Goal: Task Accomplishment & Management: Use online tool/utility

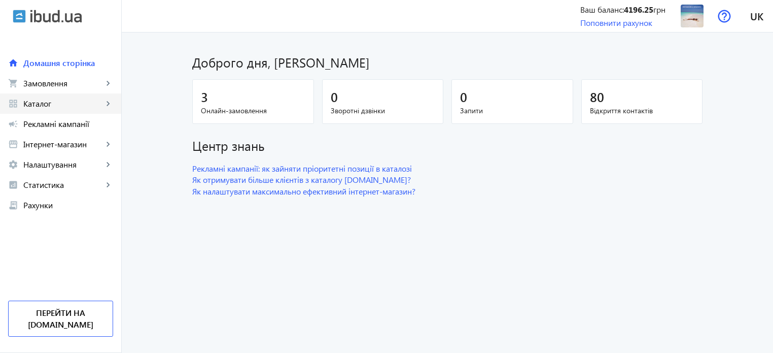
click at [58, 103] on span "Каталог" at bounding box center [63, 103] width 80 height 10
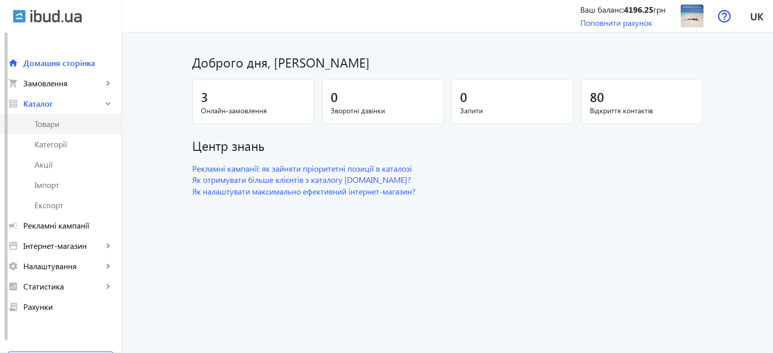
click at [56, 124] on span "Товари" at bounding box center [74, 124] width 79 height 10
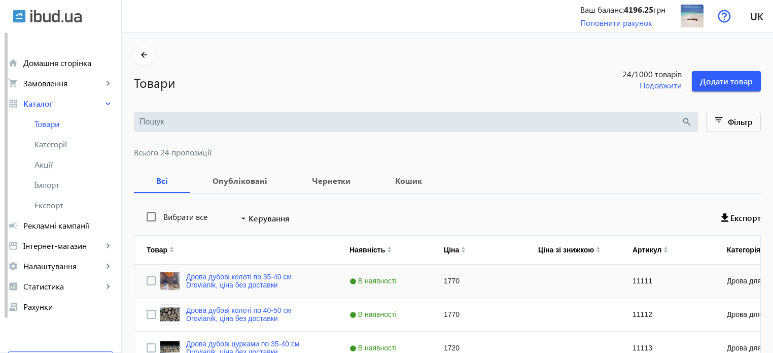
click at [446, 280] on div "1770" at bounding box center [479, 280] width 94 height 33
click at [446, 280] on input "1770" at bounding box center [479, 281] width 86 height 20
type input "1870"
click at [445, 311] on div "1770" at bounding box center [479, 314] width 94 height 33
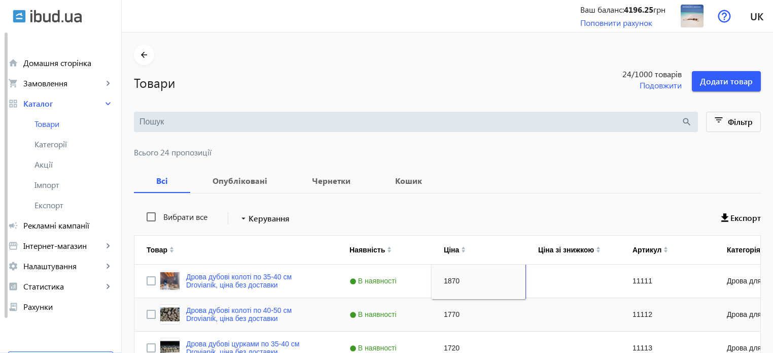
click at [445, 311] on div "1770" at bounding box center [479, 314] width 94 height 33
click at [541, 278] on div "1770" at bounding box center [573, 280] width 94 height 33
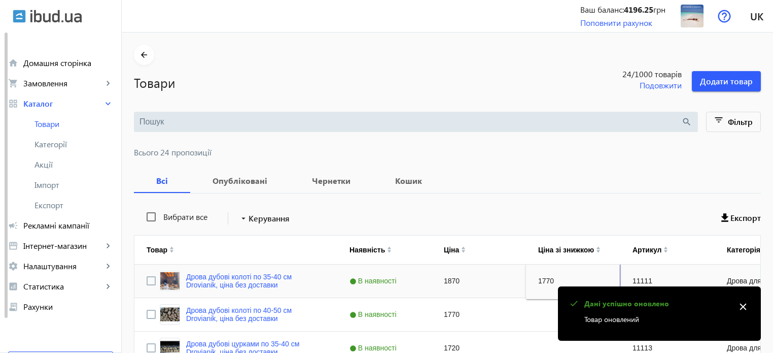
click at [540, 278] on input "1770" at bounding box center [573, 281] width 86 height 20
type input "1870"
click at [445, 313] on div "1770" at bounding box center [479, 314] width 94 height 33
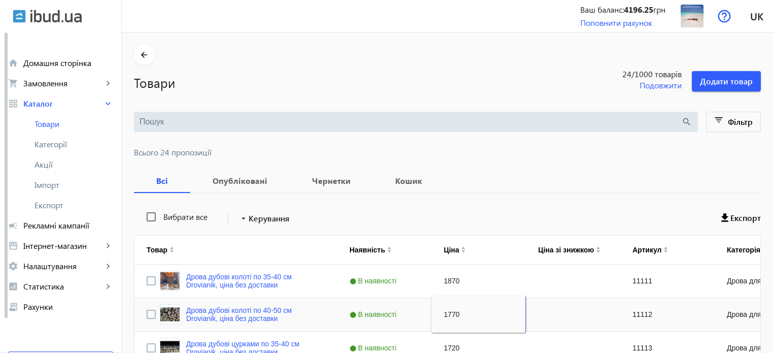
click at [553, 316] on div "Press SPACE to select this row." at bounding box center [573, 314] width 94 height 33
click at [541, 313] on input "1770" at bounding box center [573, 314] width 86 height 20
type input "1870"
click at [448, 303] on div "1770" at bounding box center [479, 314] width 94 height 33
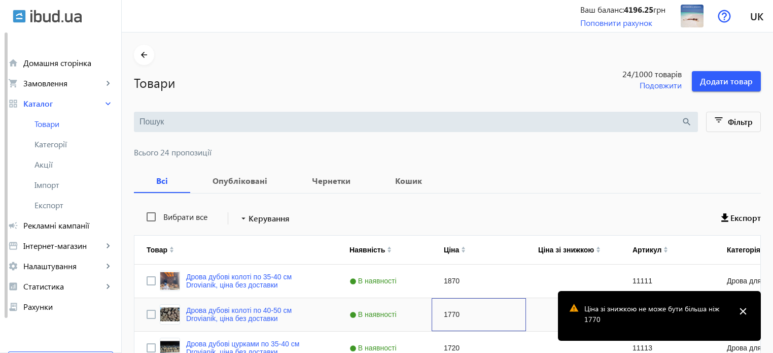
click at [445, 314] on div "1770" at bounding box center [479, 314] width 94 height 33
click at [445, 314] on input "1770" at bounding box center [479, 314] width 86 height 20
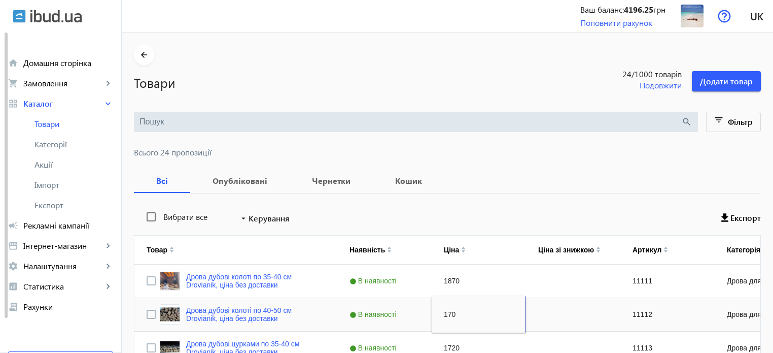
type input "1870"
click at [547, 311] on div "Press SPACE to select this row." at bounding box center [573, 314] width 94 height 33
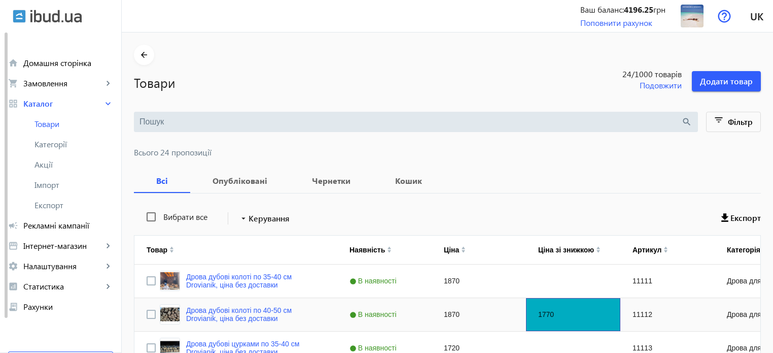
click at [547, 311] on div "1770" at bounding box center [573, 314] width 94 height 33
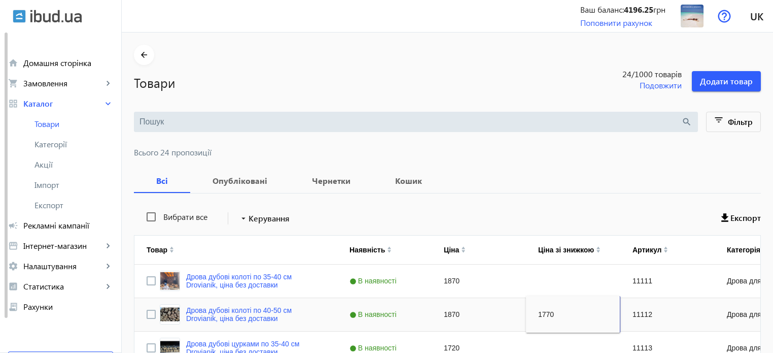
click at [543, 312] on input "1770" at bounding box center [573, 314] width 86 height 20
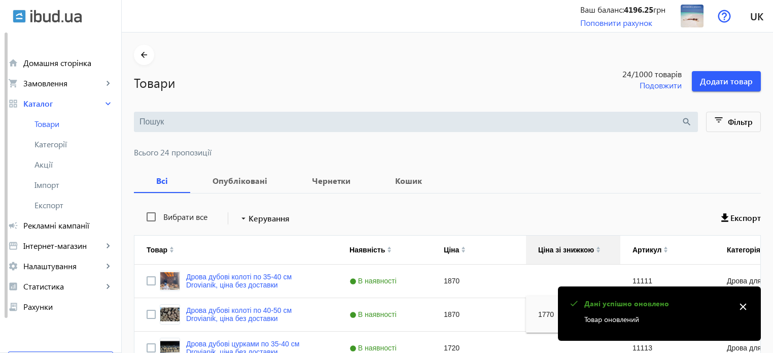
click at [596, 251] on img at bounding box center [598, 251] width 5 height 3
click at [596, 246] on img at bounding box center [598, 247] width 5 height 3
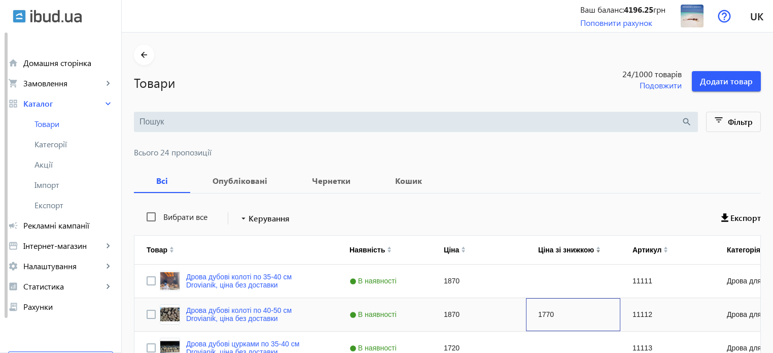
click at [540, 311] on div "1770" at bounding box center [573, 314] width 94 height 33
click at [540, 311] on input "1770" at bounding box center [573, 314] width 86 height 20
type input "1870"
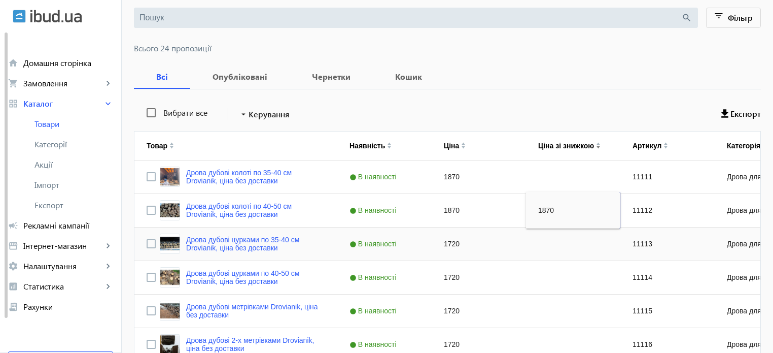
scroll to position [120, 0]
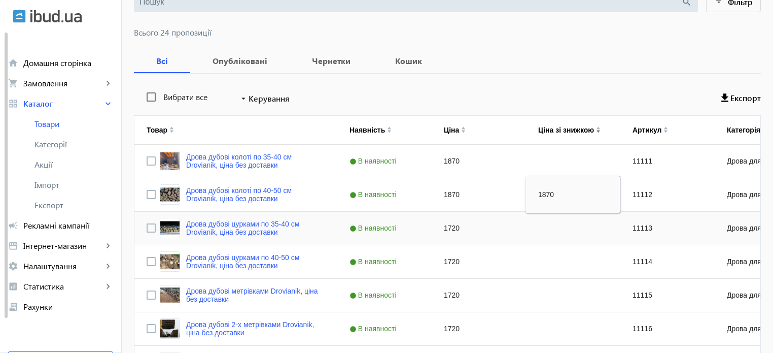
click at [450, 226] on div "1720" at bounding box center [479, 228] width 94 height 33
click at [450, 226] on input "1720" at bounding box center [479, 228] width 86 height 20
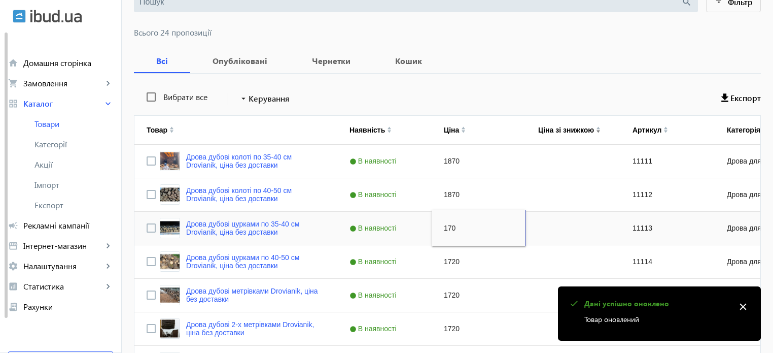
type input "1770"
click at [452, 264] on div "1720" at bounding box center [479, 261] width 94 height 33
click at [450, 259] on input "1720" at bounding box center [479, 261] width 86 height 20
type input "1770"
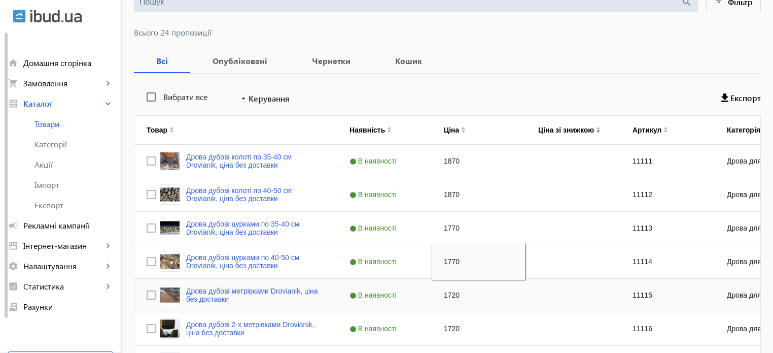
click at [449, 293] on div "1720" at bounding box center [479, 295] width 94 height 33
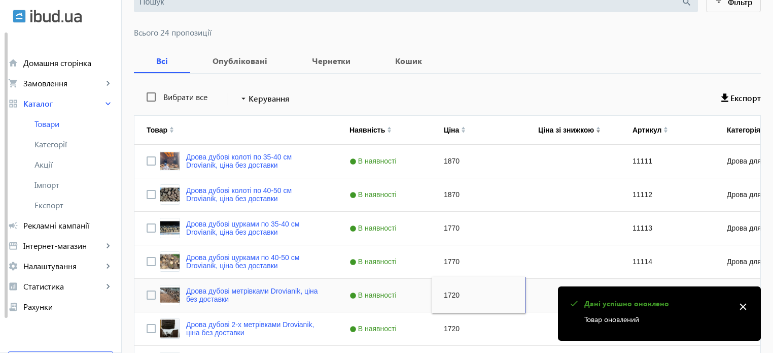
click at [449, 293] on input "1720" at bounding box center [479, 295] width 86 height 20
type input "1770"
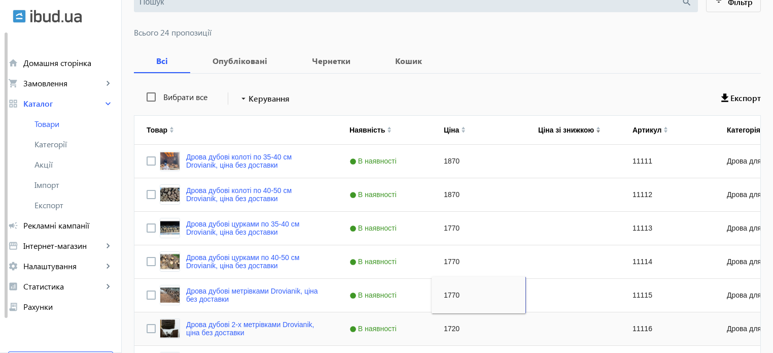
click at [450, 326] on div "1720" at bounding box center [479, 328] width 94 height 33
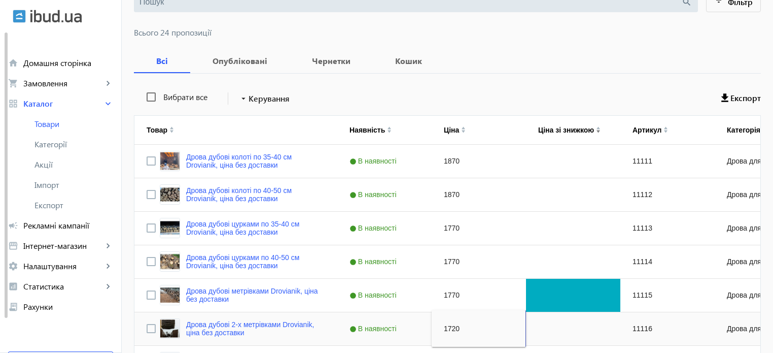
click at [450, 326] on input "1720" at bounding box center [479, 328] width 86 height 20
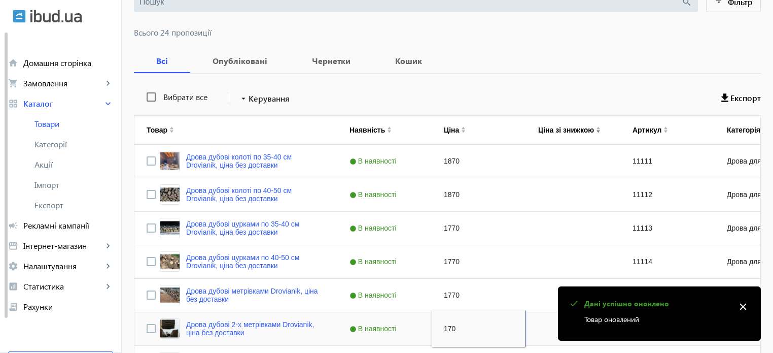
type input "1770"
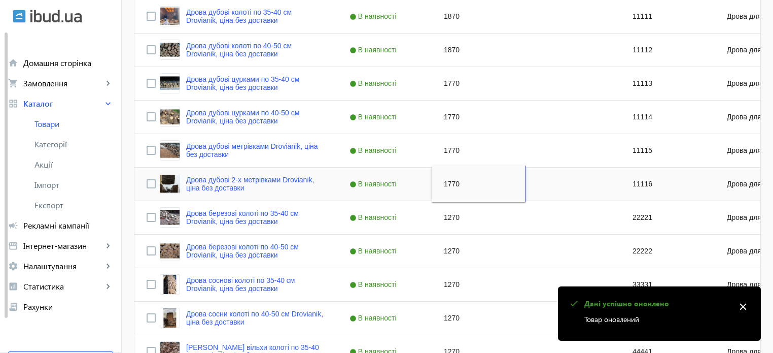
scroll to position [266, 0]
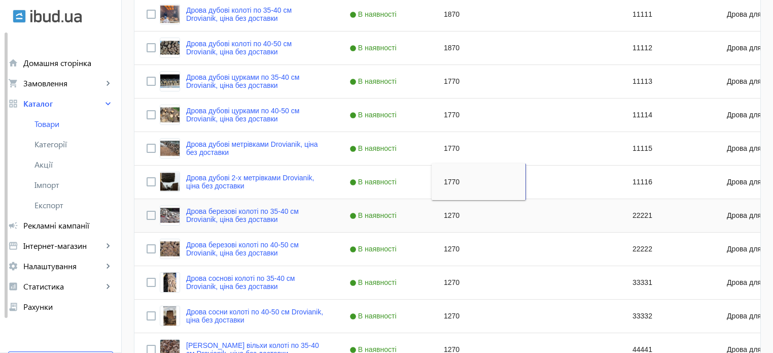
click at [446, 211] on div "1270" at bounding box center [479, 215] width 94 height 33
click at [446, 211] on input "1270" at bounding box center [479, 215] width 86 height 20
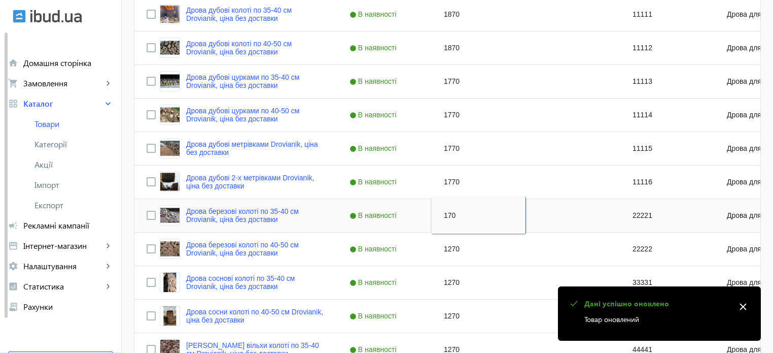
type input "1370"
click at [448, 245] on div "1270" at bounding box center [479, 248] width 94 height 33
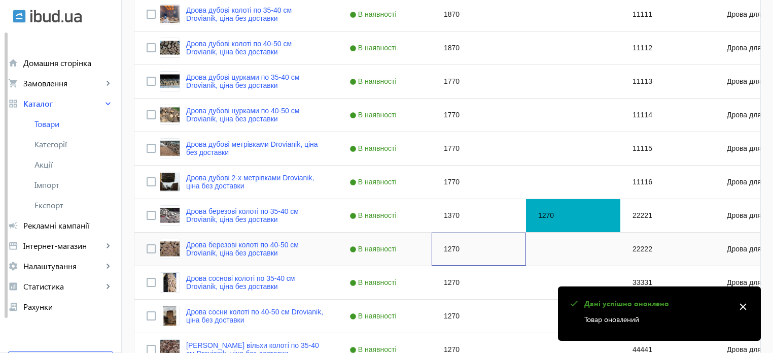
click at [448, 245] on div "1270" at bounding box center [479, 248] width 94 height 33
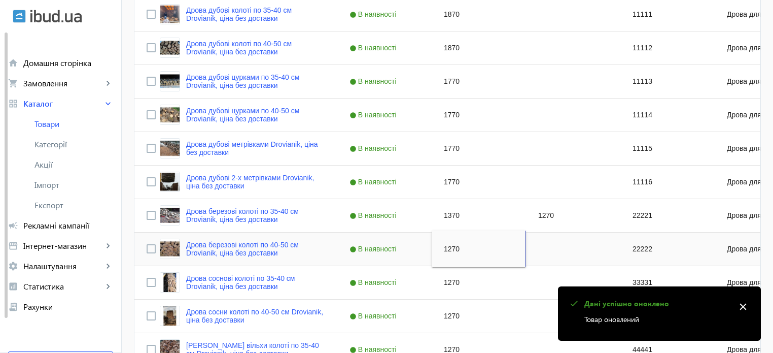
click at [444, 247] on input "1270" at bounding box center [479, 249] width 86 height 20
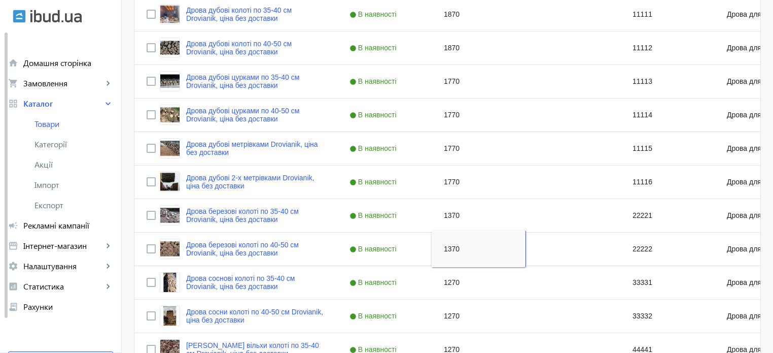
type input "1370"
click at [444, 279] on div "1270" at bounding box center [479, 282] width 94 height 33
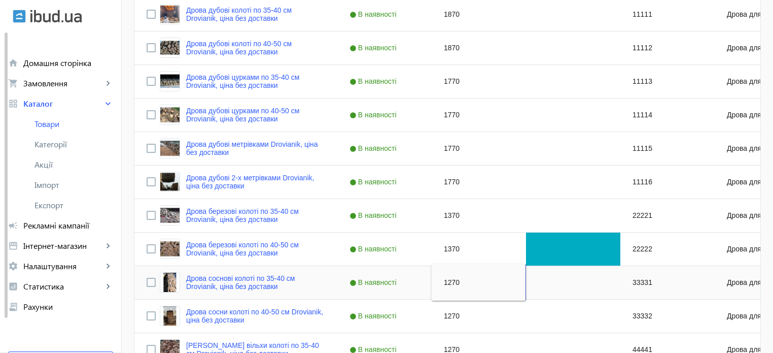
click at [445, 280] on input "1270" at bounding box center [479, 282] width 86 height 20
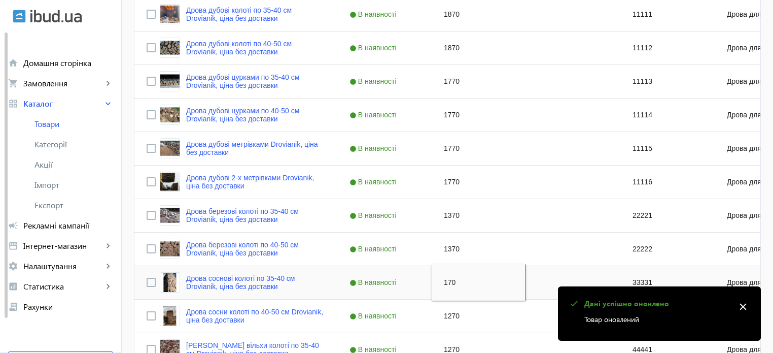
type input "1370"
click at [445, 313] on div "1270" at bounding box center [479, 315] width 94 height 33
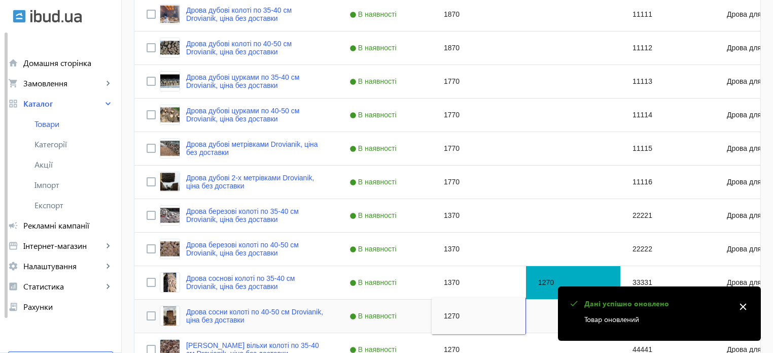
click at [445, 313] on input "1270" at bounding box center [479, 316] width 86 height 20
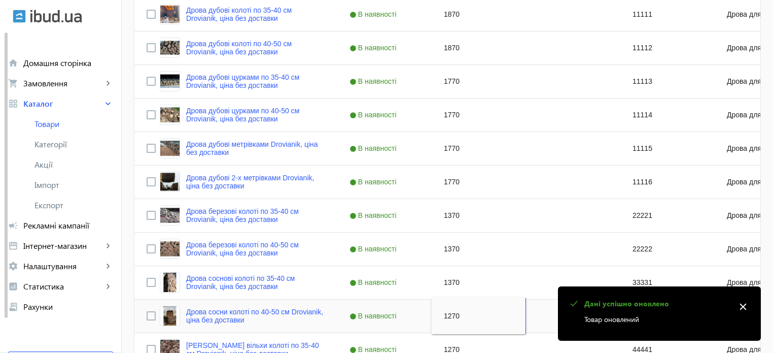
click at [449, 318] on input "1270" at bounding box center [479, 316] width 86 height 20
click at [447, 315] on input "1270" at bounding box center [479, 316] width 86 height 20
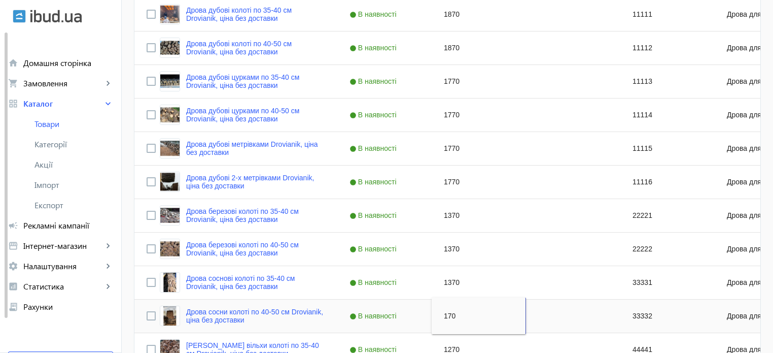
type input "1370"
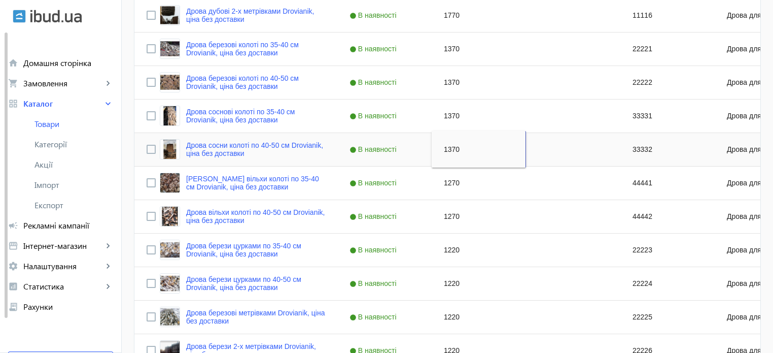
scroll to position [433, 0]
click at [445, 180] on div "1270" at bounding box center [479, 182] width 94 height 33
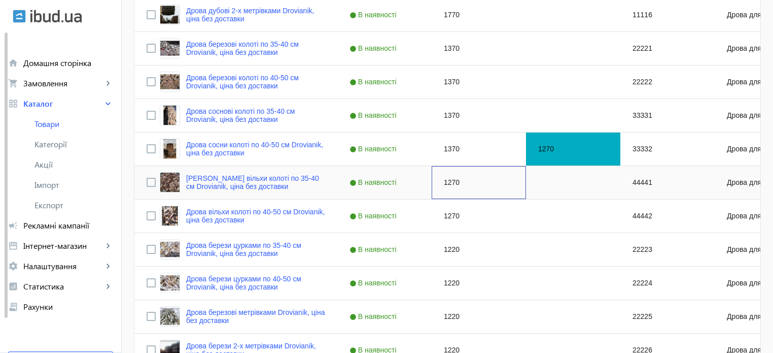
click at [445, 180] on div "1270" at bounding box center [479, 182] width 94 height 33
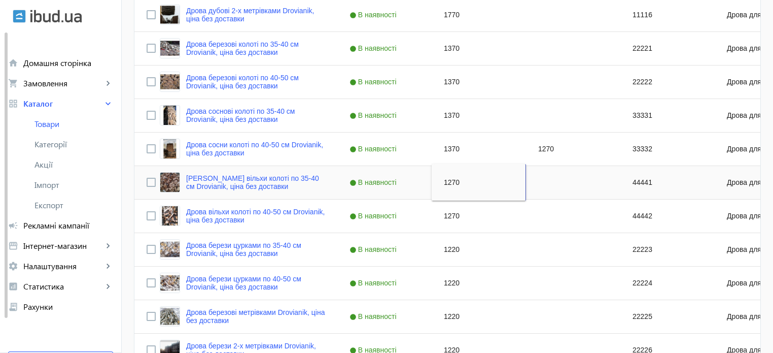
click at [445, 180] on input "1270" at bounding box center [479, 182] width 86 height 20
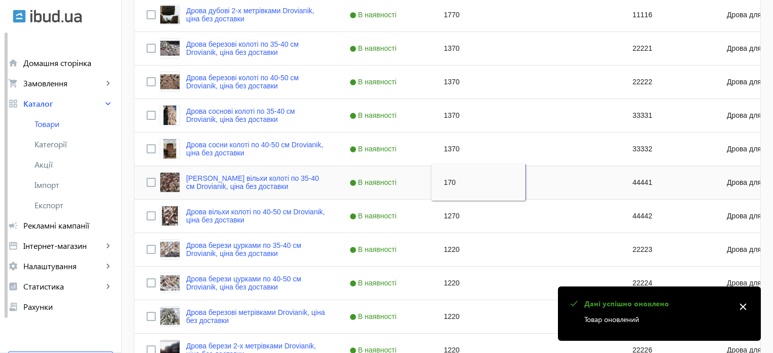
type input "1370"
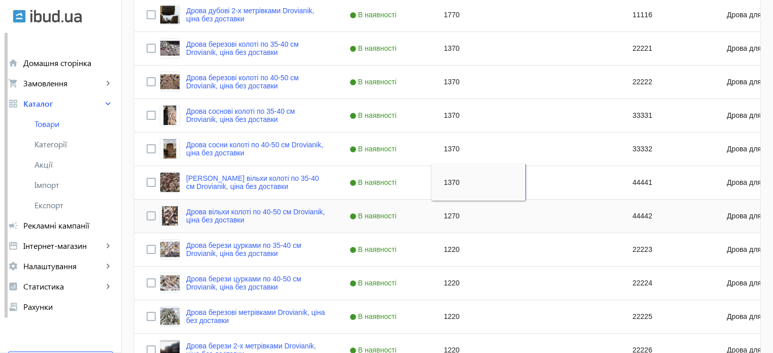
click at [445, 215] on div "1270" at bounding box center [479, 215] width 94 height 33
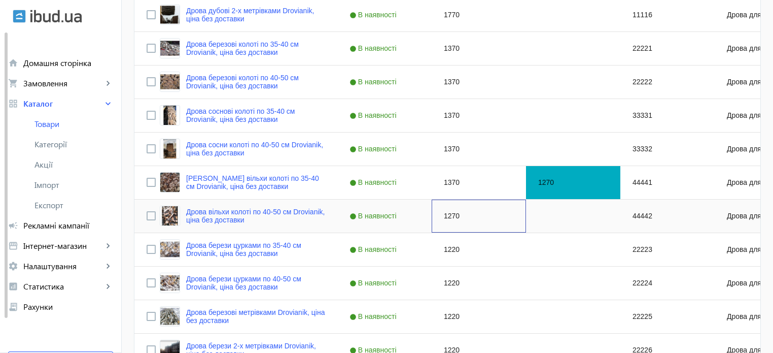
click at [445, 215] on div "1270" at bounding box center [479, 215] width 94 height 33
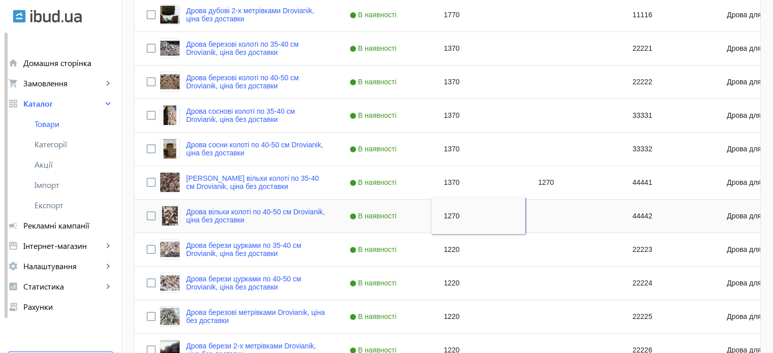
click at [445, 215] on input "1270" at bounding box center [479, 216] width 86 height 20
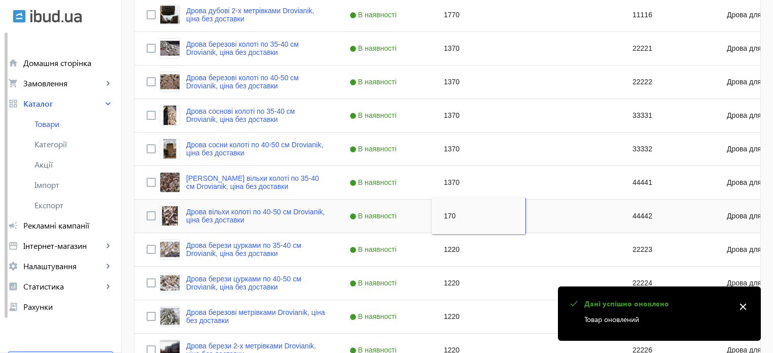
type input "1370"
click at [449, 247] on div "1220" at bounding box center [479, 249] width 94 height 33
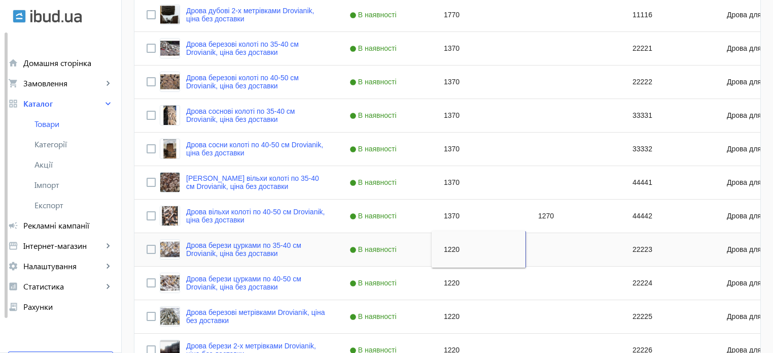
click at [449, 247] on input "1220" at bounding box center [479, 249] width 86 height 20
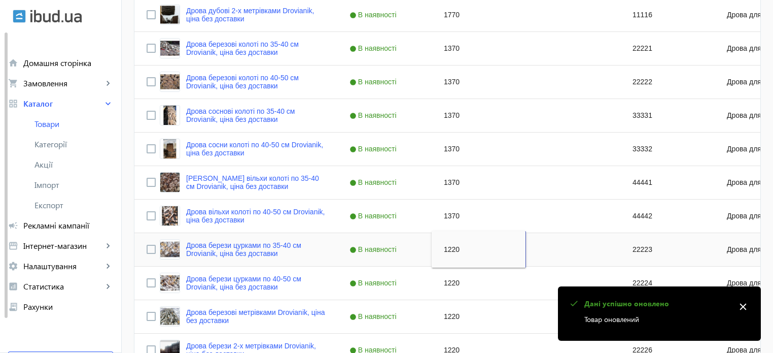
click at [451, 250] on input "1220" at bounding box center [479, 249] width 86 height 20
type input "1270"
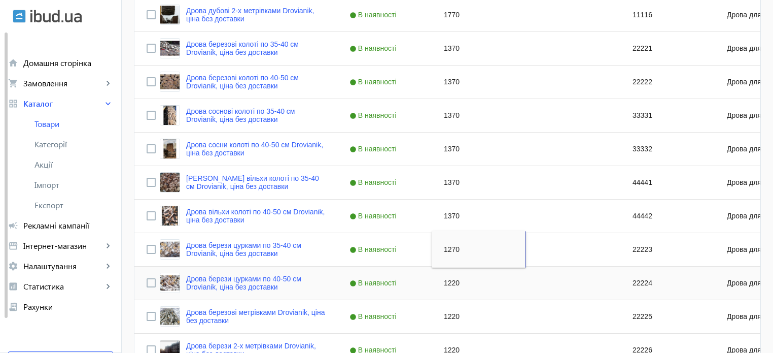
click at [450, 282] on div "1220" at bounding box center [479, 282] width 94 height 33
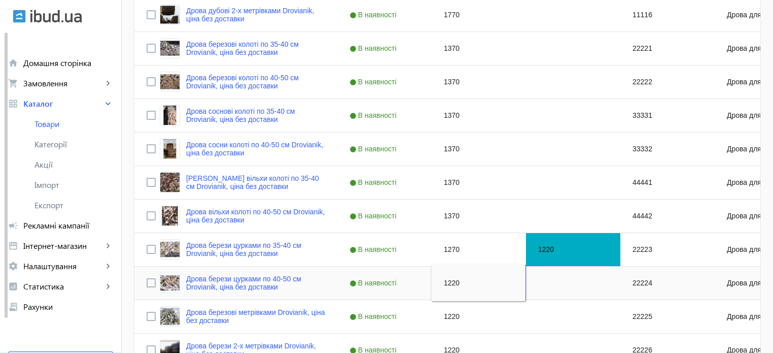
click at [450, 282] on input "1220" at bounding box center [479, 283] width 86 height 20
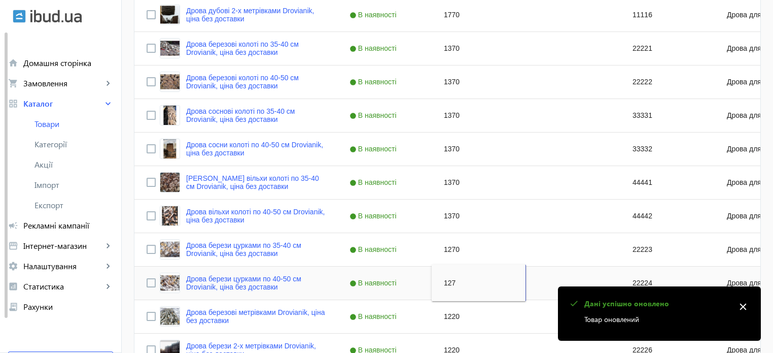
type input "1270"
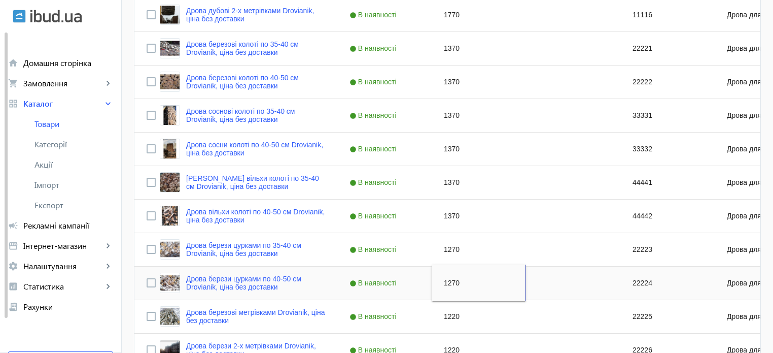
drag, startPoint x: 469, startPoint y: 285, endPoint x: 430, endPoint y: 280, distance: 39.9
click at [436, 280] on input "1270" at bounding box center [479, 283] width 86 height 20
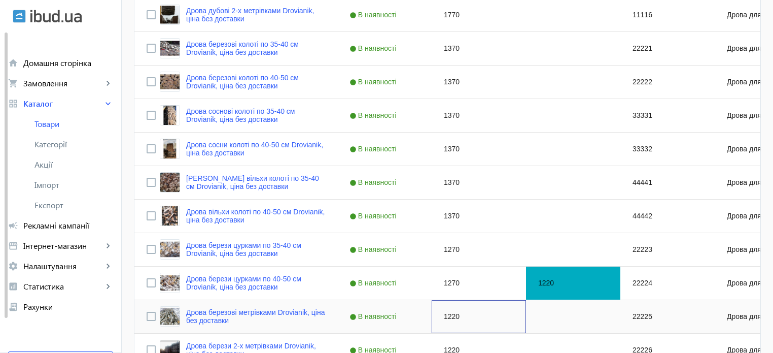
click at [458, 315] on div "1220" at bounding box center [479, 316] width 94 height 33
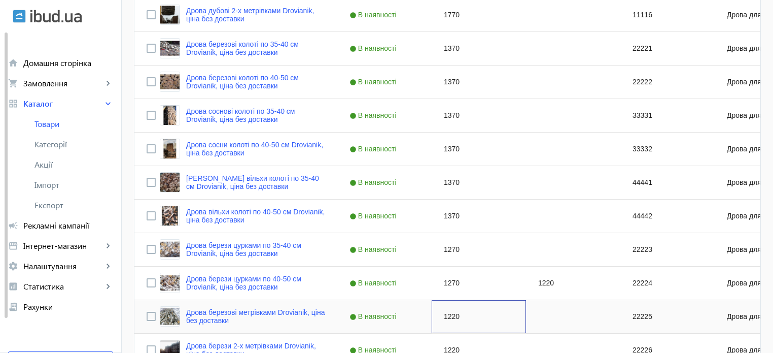
click at [458, 315] on div "1220" at bounding box center [479, 316] width 94 height 33
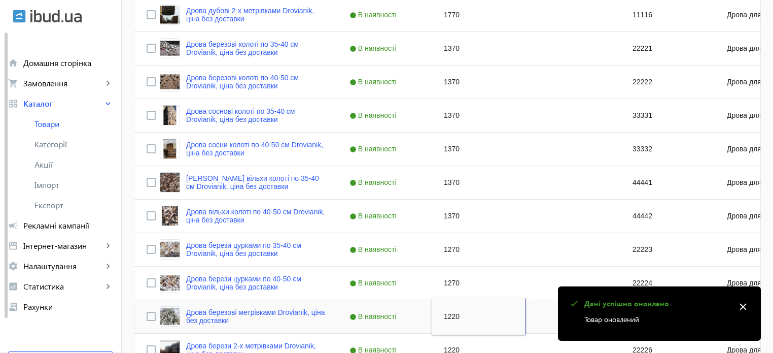
click at [458, 315] on input "1220" at bounding box center [479, 316] width 86 height 20
type input "1270"
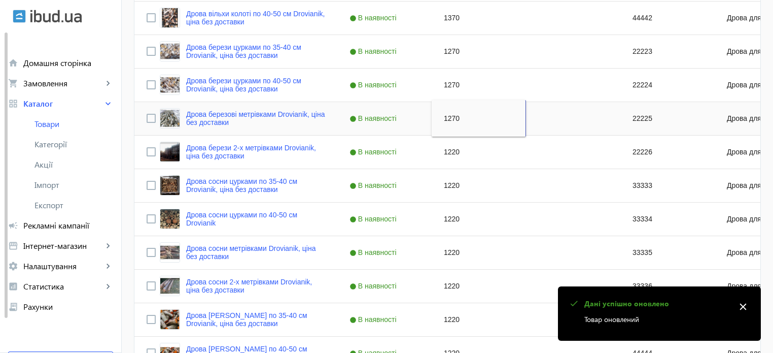
scroll to position [631, 0]
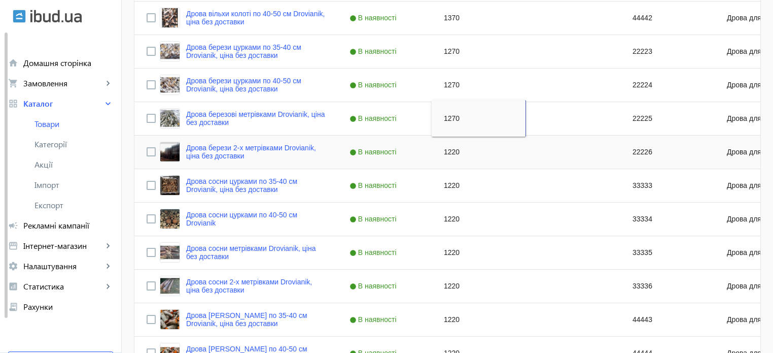
click at [453, 154] on div "1220" at bounding box center [479, 152] width 94 height 33
type input "1270"
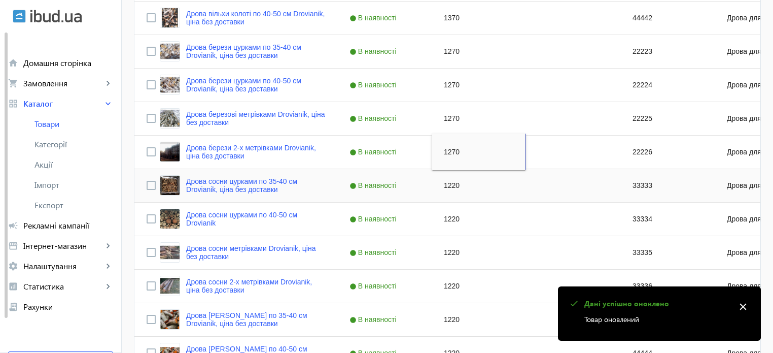
click at [453, 185] on div "1220" at bounding box center [479, 185] width 94 height 33
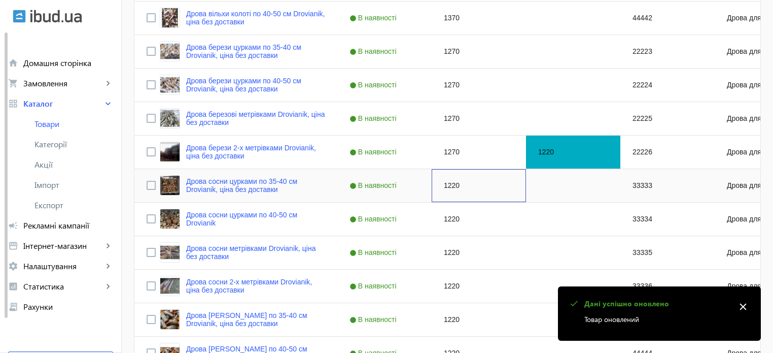
click at [453, 185] on div "1220" at bounding box center [479, 185] width 94 height 33
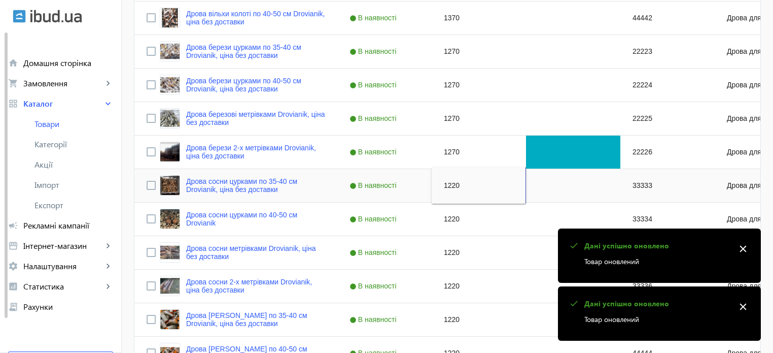
type input "1270"
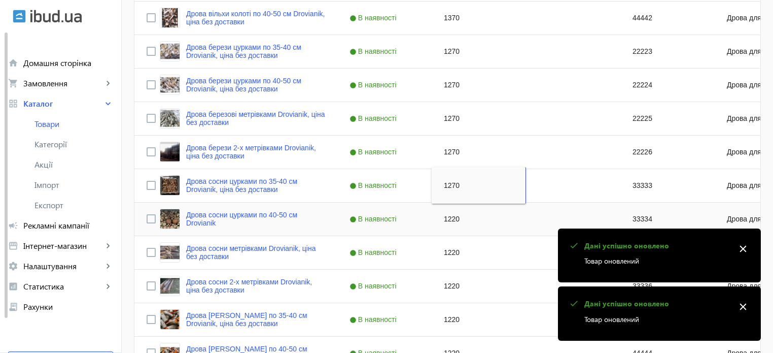
click at [448, 221] on div "1220" at bounding box center [479, 219] width 94 height 33
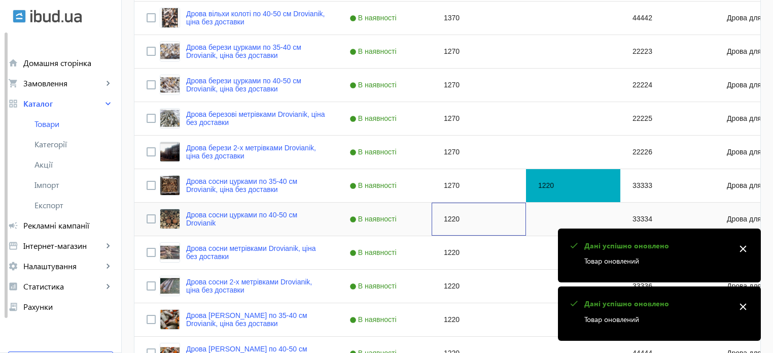
click at [448, 221] on div "1220" at bounding box center [479, 219] width 94 height 33
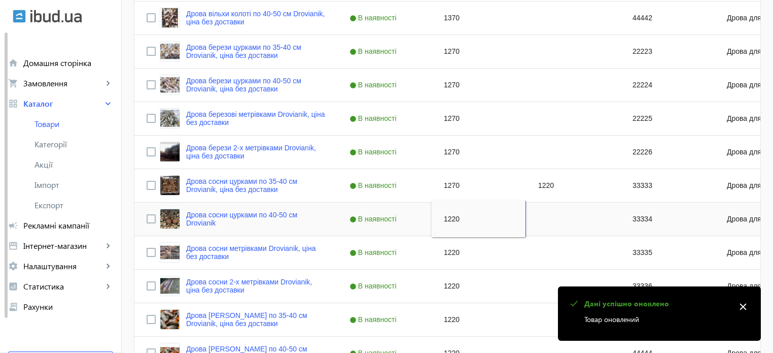
type input "1270"
click at [448, 252] on div "1220" at bounding box center [479, 252] width 94 height 33
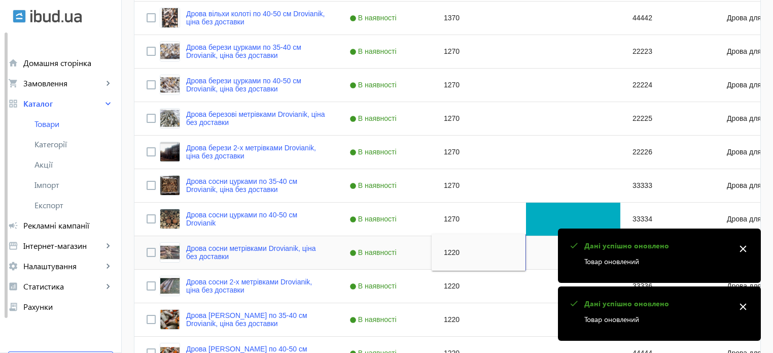
type input "1270"
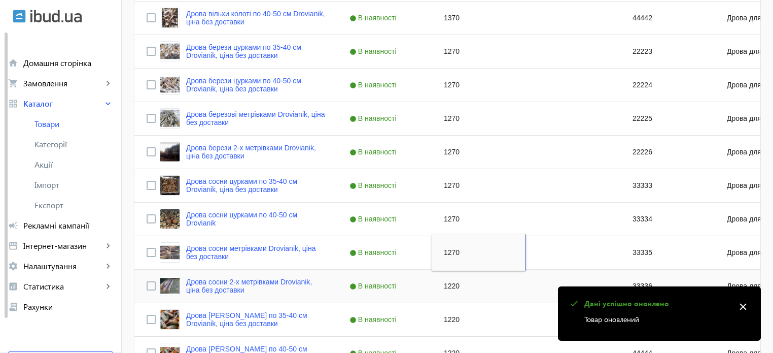
click at [444, 285] on div "1220" at bounding box center [479, 285] width 94 height 33
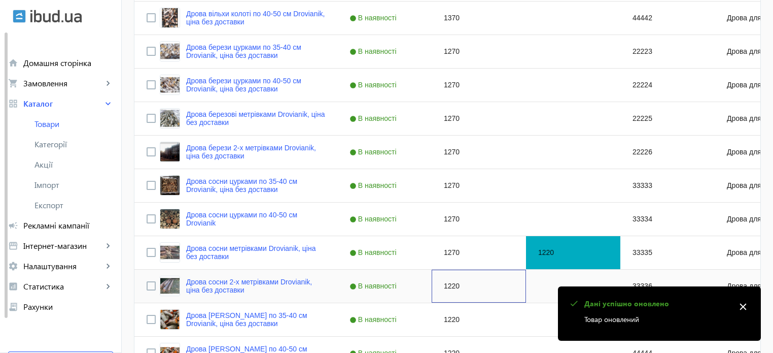
click at [444, 285] on div "1220" at bounding box center [479, 285] width 94 height 33
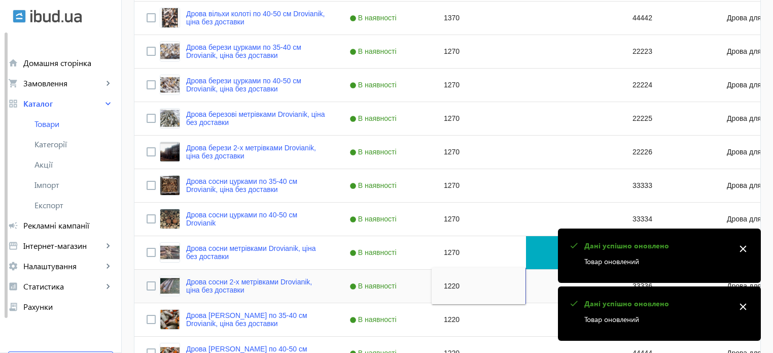
type input "1270"
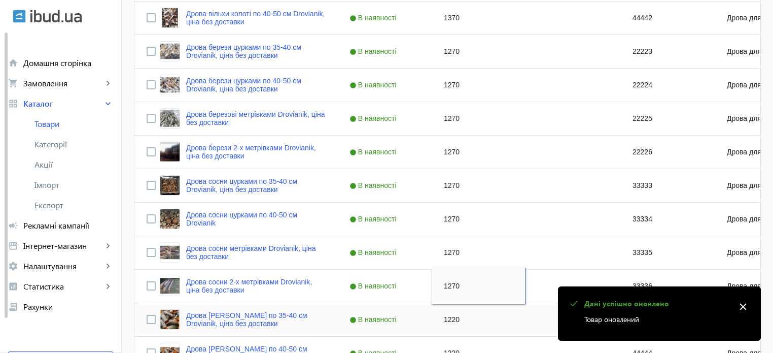
click at [448, 316] on div "1220" at bounding box center [479, 319] width 94 height 33
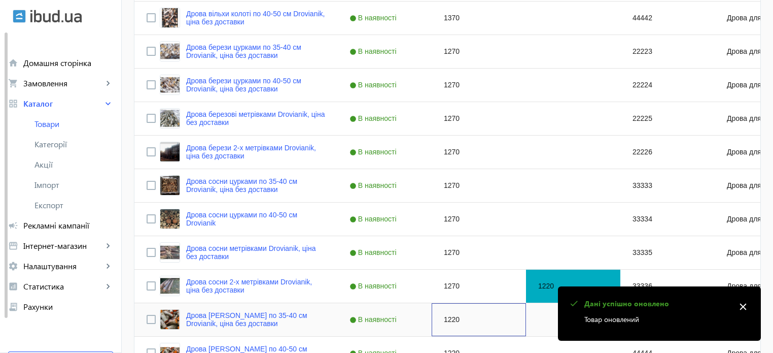
click at [448, 316] on div "1220" at bounding box center [479, 319] width 94 height 33
type input "1270"
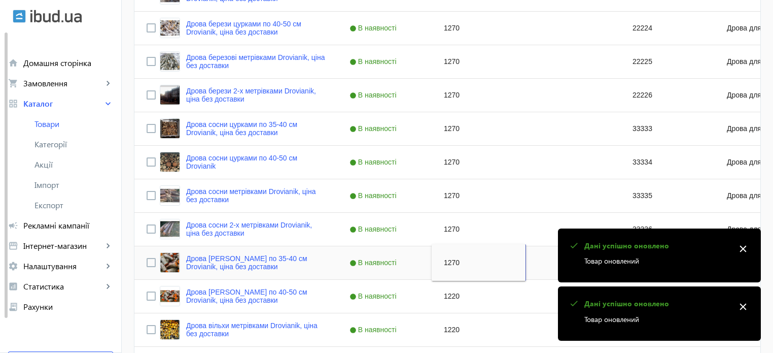
scroll to position [767, 0]
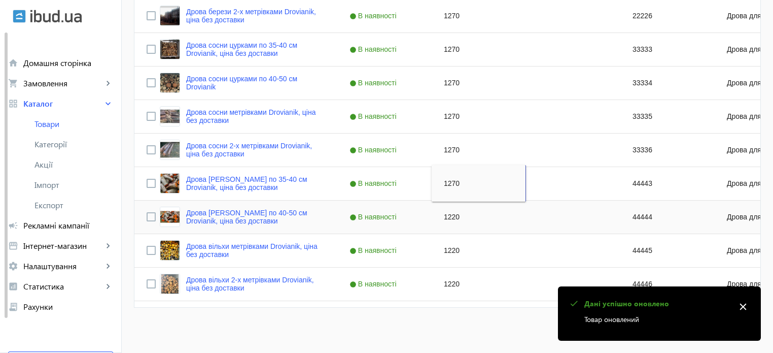
click at [446, 216] on div "1220" at bounding box center [479, 216] width 94 height 33
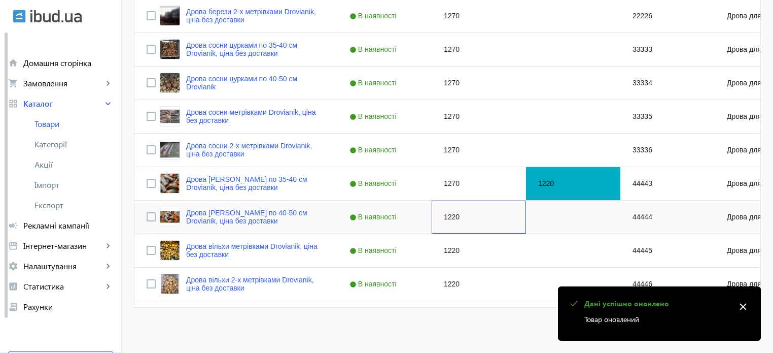
click at [446, 216] on div "1220" at bounding box center [479, 216] width 94 height 33
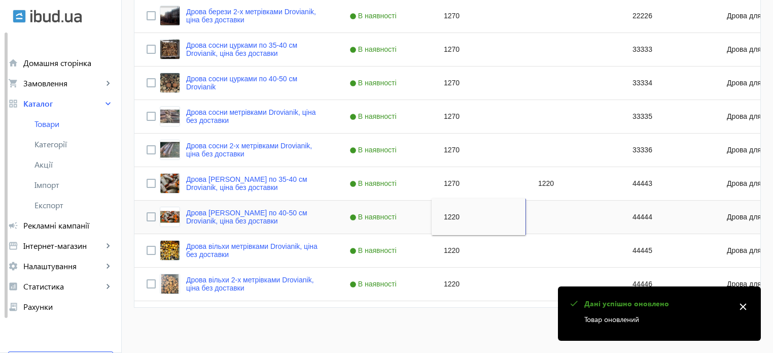
type input "1270"
click at [452, 253] on div "1220" at bounding box center [479, 250] width 94 height 33
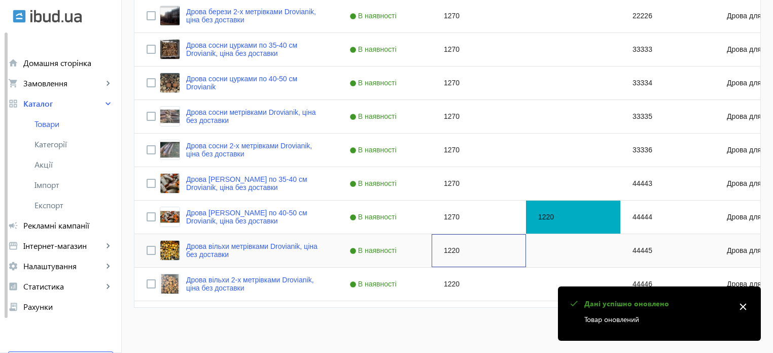
click at [452, 253] on div "1220" at bounding box center [479, 250] width 94 height 33
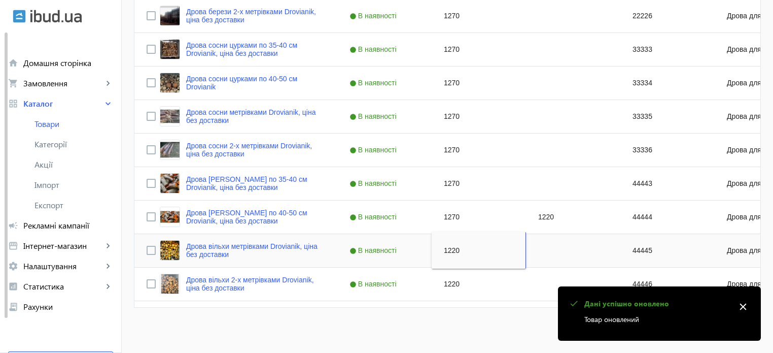
type input "1270"
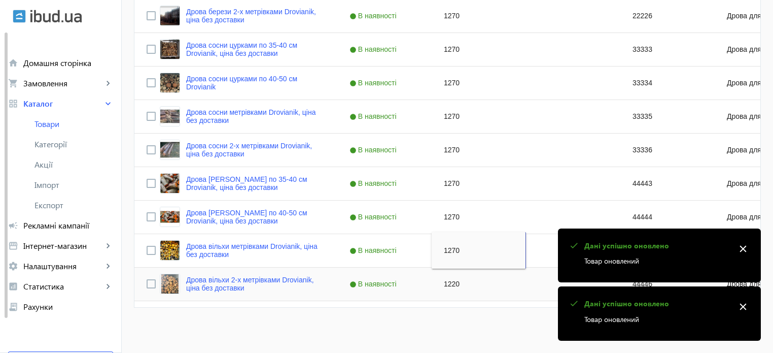
click at [452, 284] on div "1220" at bounding box center [479, 283] width 94 height 33
type input "1270"
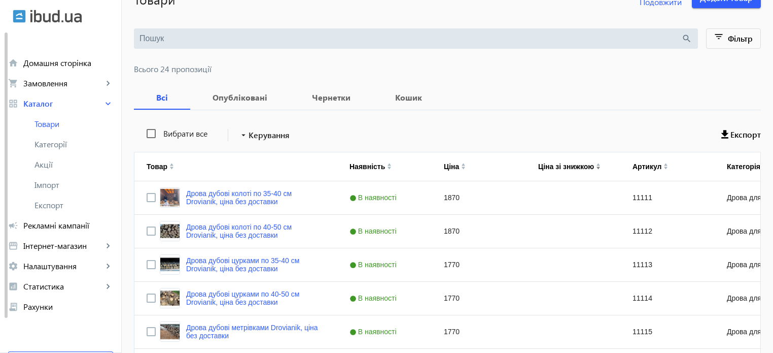
scroll to position [0, 0]
